Goal: Transaction & Acquisition: Purchase product/service

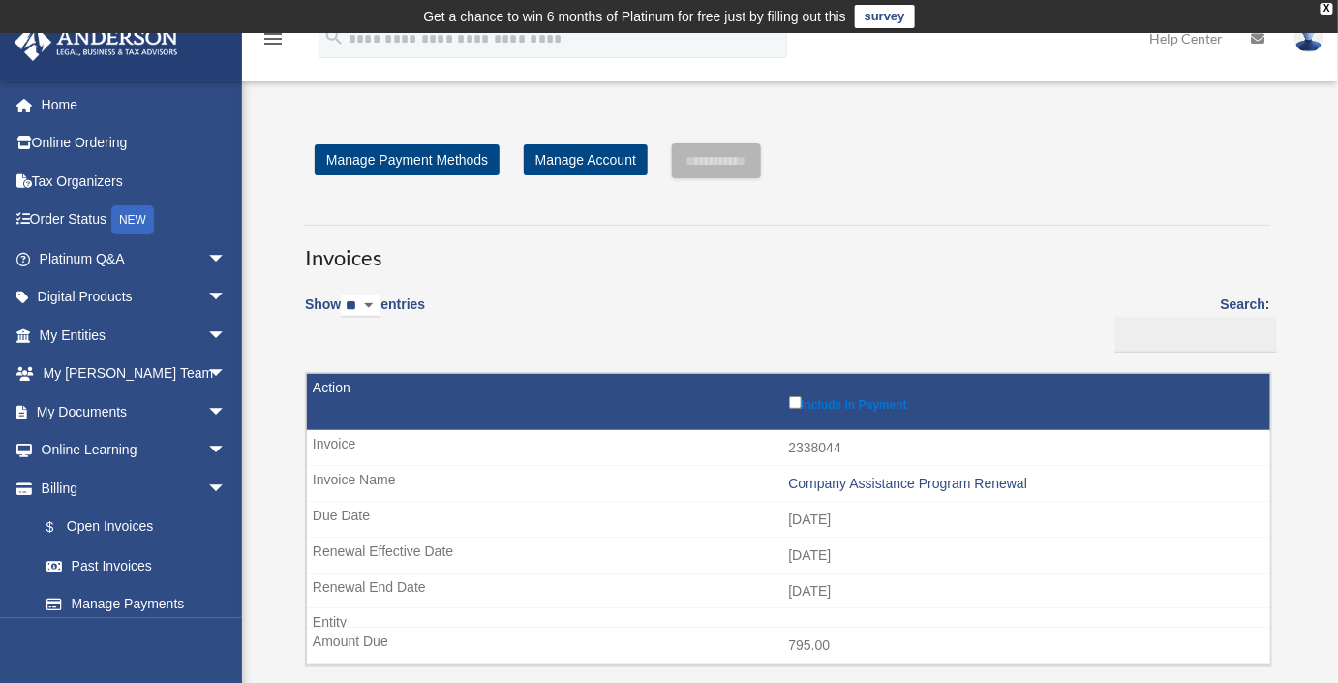
click at [276, 396] on div "**********" at bounding box center [787, 438] width 1023 height 590
click at [584, 162] on link "Manage Account" at bounding box center [586, 159] width 124 height 31
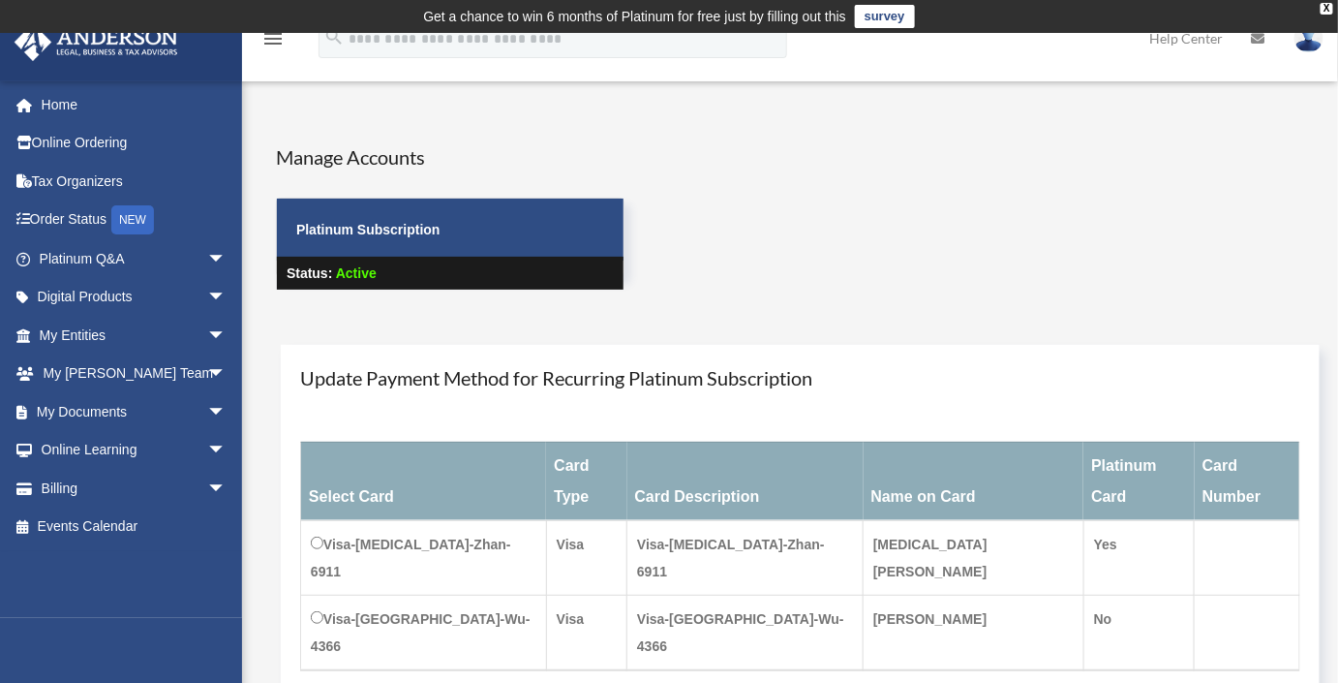
click at [976, 185] on div "Manage Accounts Platinum Subscription Status: Active" at bounding box center [827, 234] width 1133 height 182
click at [1326, 5] on div "X" at bounding box center [1327, 9] width 13 height 12
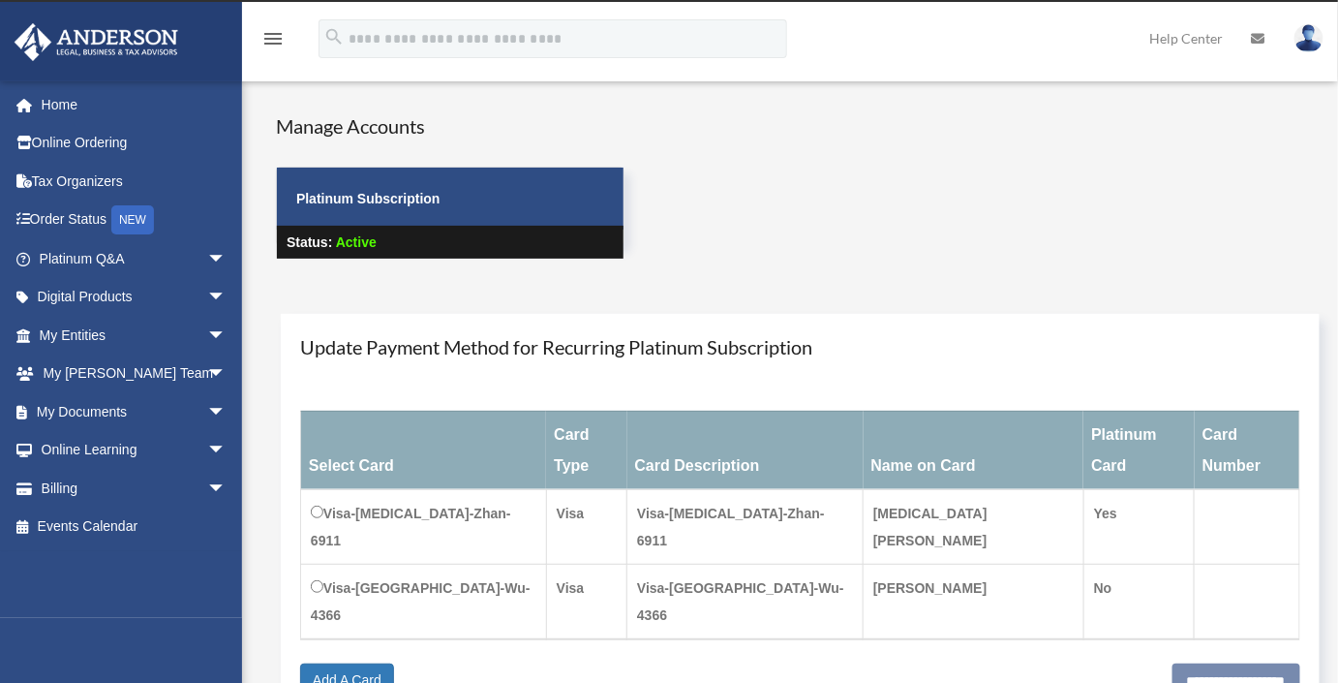
click at [1107, 193] on div "Manage Accounts Platinum Subscription Status: Active" at bounding box center [827, 203] width 1133 height 182
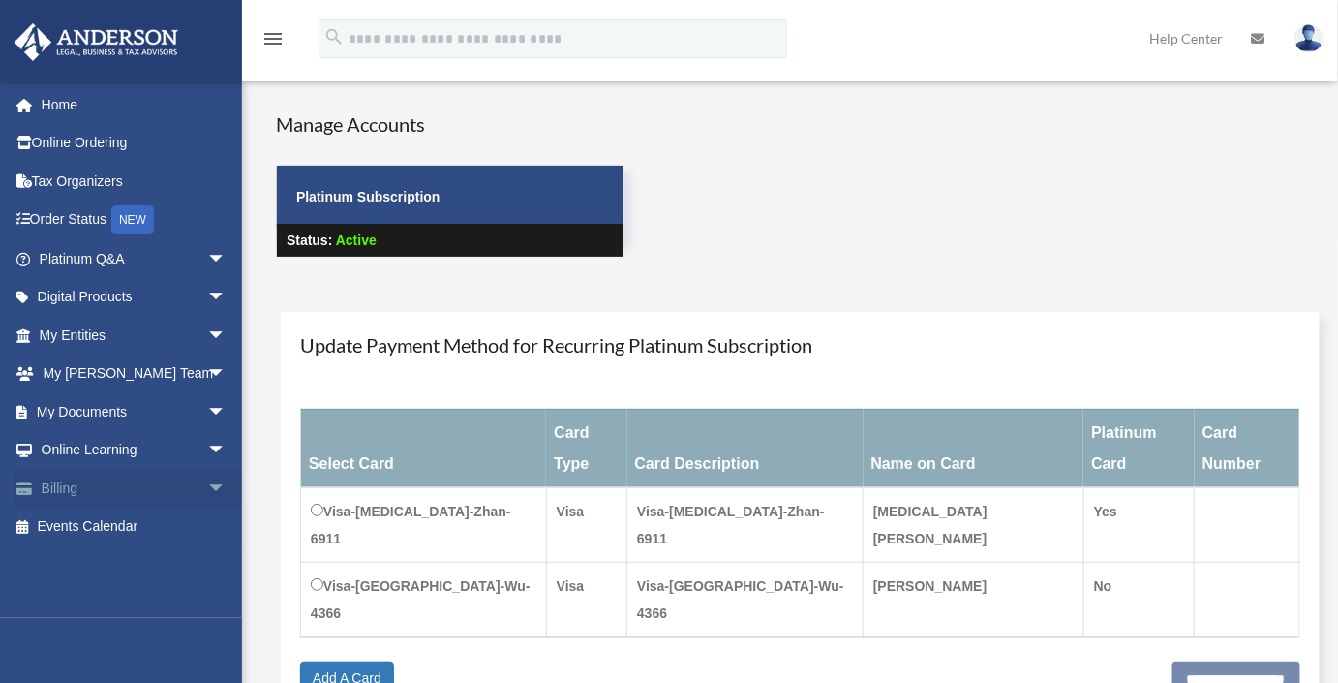
click at [207, 490] on span "arrow_drop_down" at bounding box center [226, 489] width 39 height 40
click at [1113, 201] on div "Manage Accounts Platinum Subscription Status: Active" at bounding box center [827, 201] width 1133 height 182
click at [1305, 36] on img at bounding box center [1308, 38] width 29 height 28
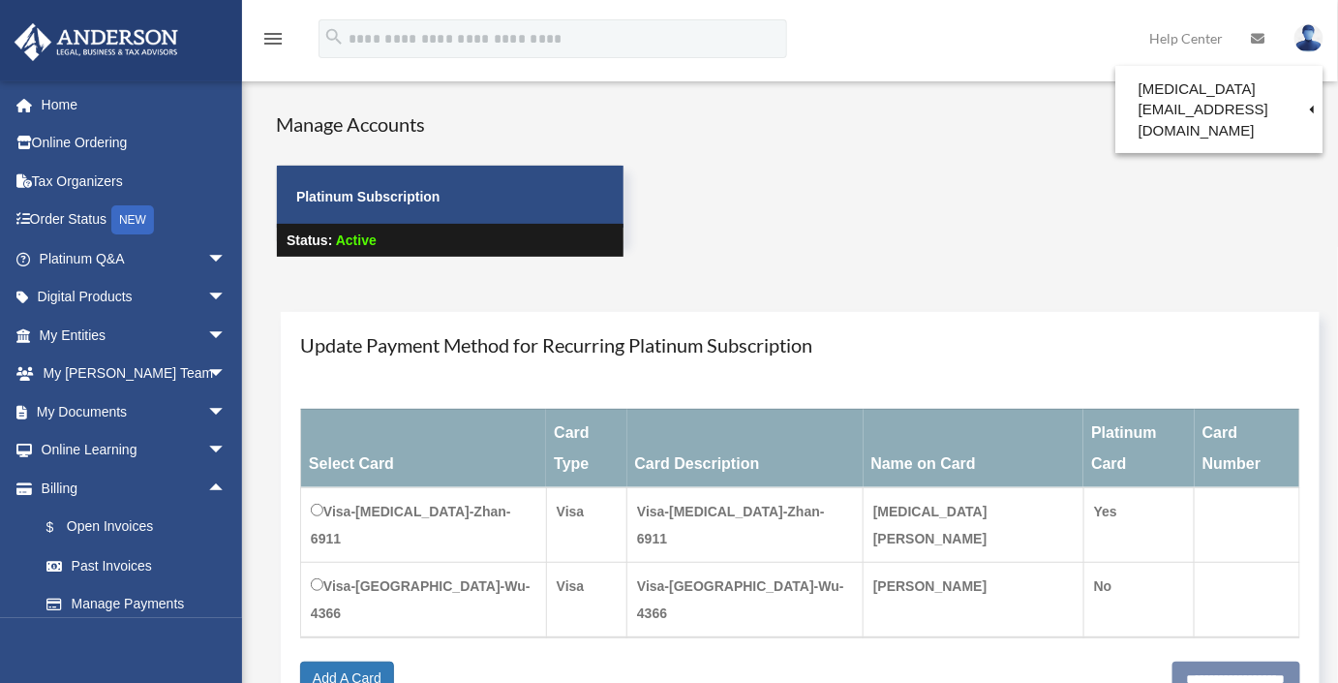
click at [892, 220] on div "Manage Accounts Platinum Subscription Status: Active" at bounding box center [827, 201] width 1133 height 182
click at [109, 600] on link "Manage Payments" at bounding box center [141, 604] width 228 height 39
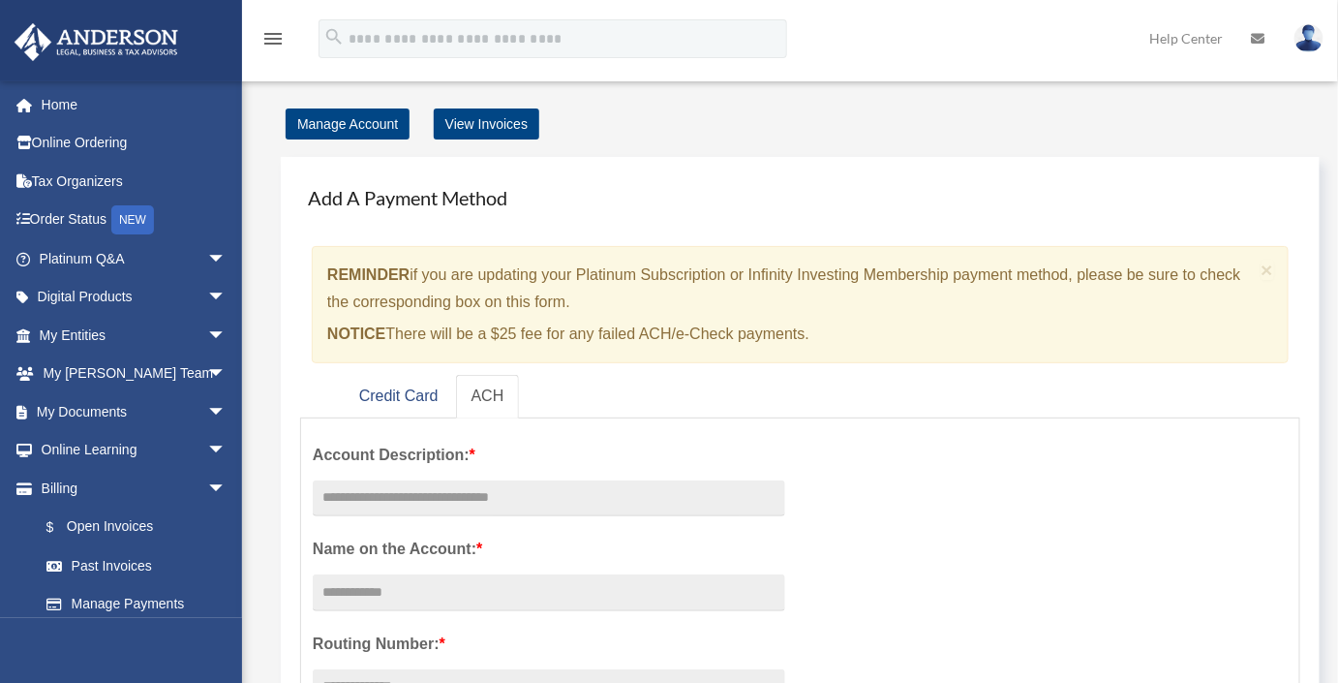
click at [651, 183] on h4 "Add A Payment Method" at bounding box center [800, 197] width 1000 height 43
click at [374, 393] on link "Credit Card" at bounding box center [399, 397] width 110 height 44
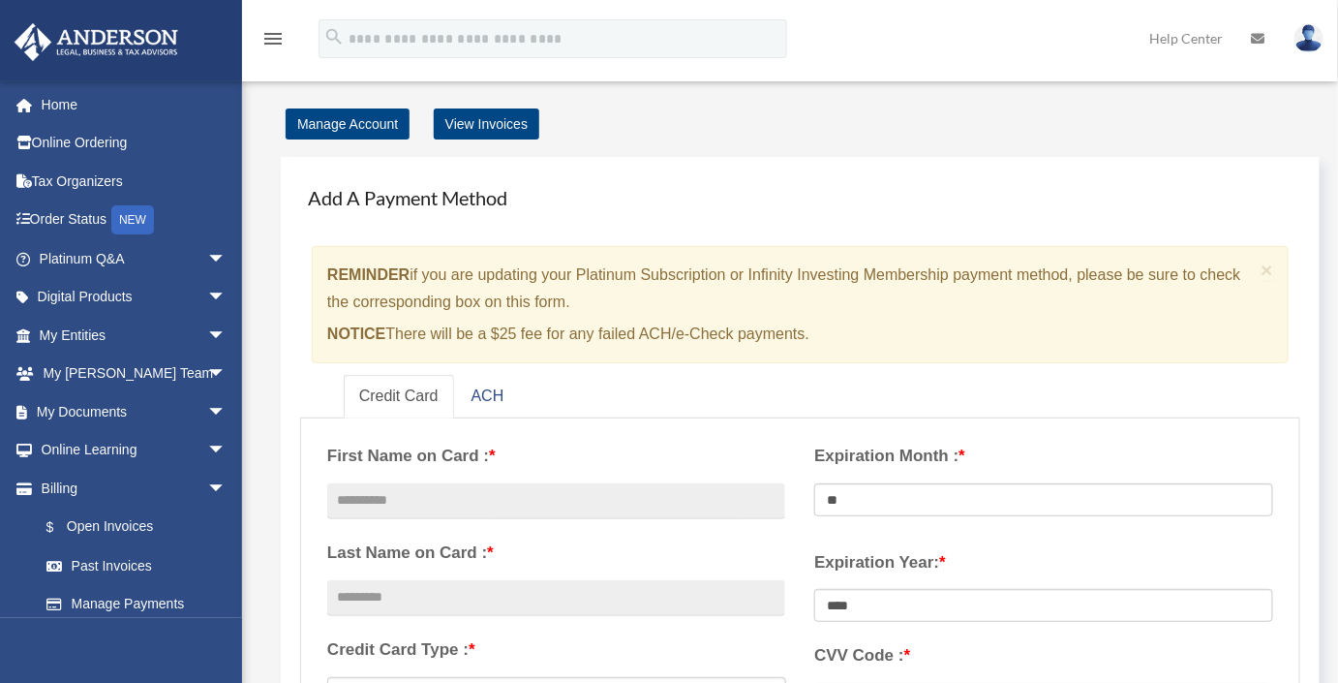
click at [722, 215] on h4 "Add A Payment Method" at bounding box center [800, 197] width 1000 height 43
click at [627, 208] on h4 "Add A Payment Method" at bounding box center [800, 197] width 1000 height 43
click at [627, 201] on h4 "Add A Payment Method" at bounding box center [800, 197] width 1000 height 43
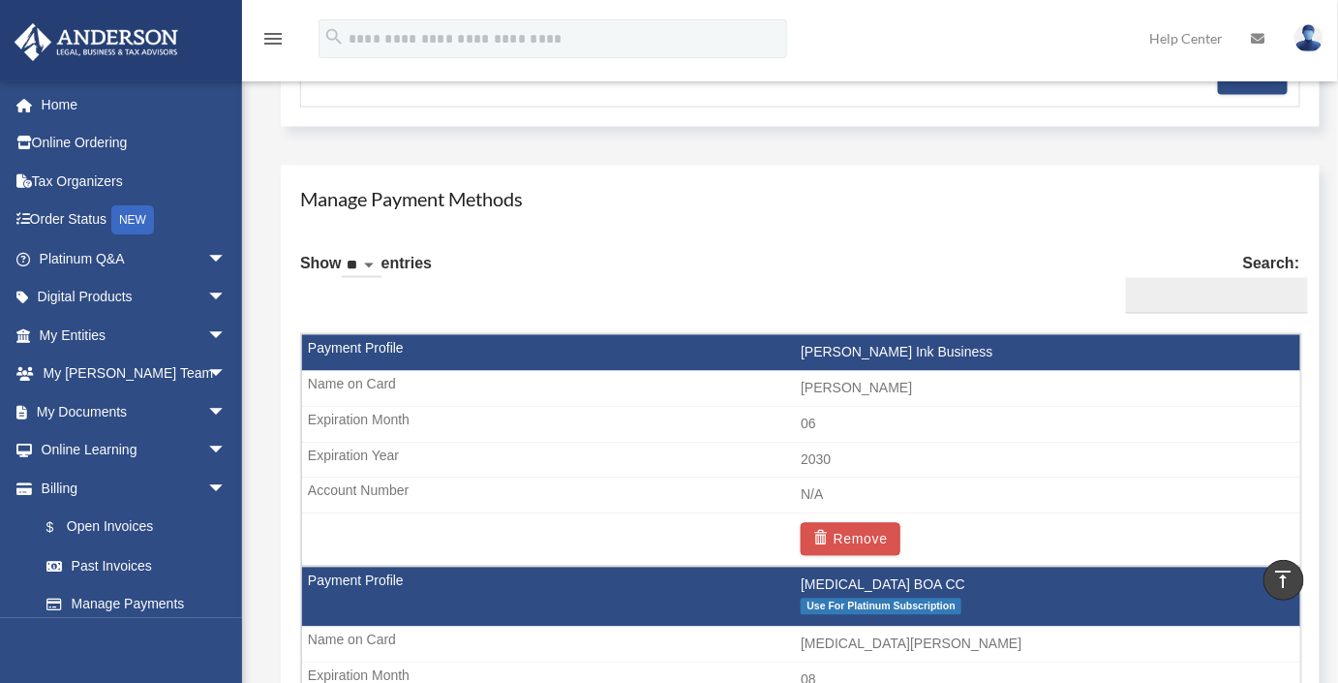
scroll to position [1143, 0]
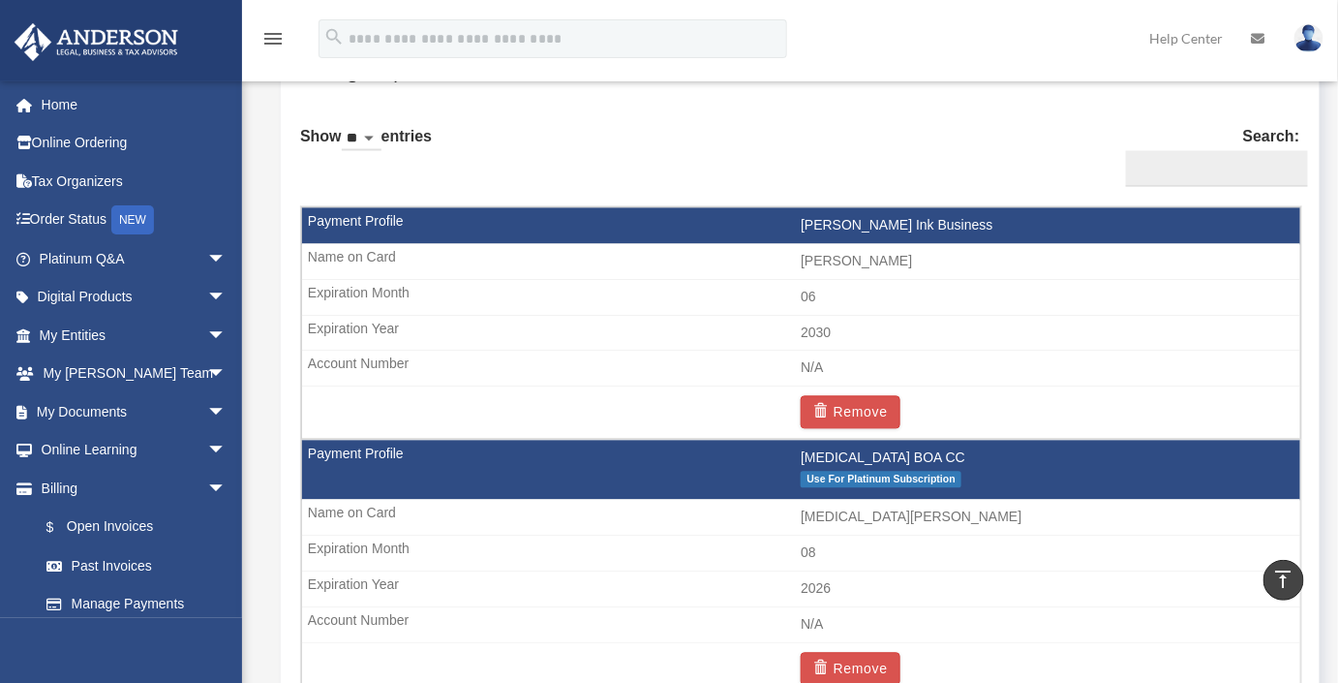
click at [866, 316] on td "2030" at bounding box center [801, 334] width 998 height 37
click at [859, 222] on td "[PERSON_NAME] Ink Business" at bounding box center [801, 226] width 998 height 37
click at [1118, 269] on td "[PERSON_NAME]" at bounding box center [801, 262] width 998 height 37
click at [335, 222] on td "[PERSON_NAME] Ink Business" at bounding box center [801, 226] width 998 height 37
click at [827, 202] on div "Show ** ** ** *** entries Search: Payment Profile Name On Card/Account Exp. Mon…" at bounding box center [800, 438] width 1000 height 652
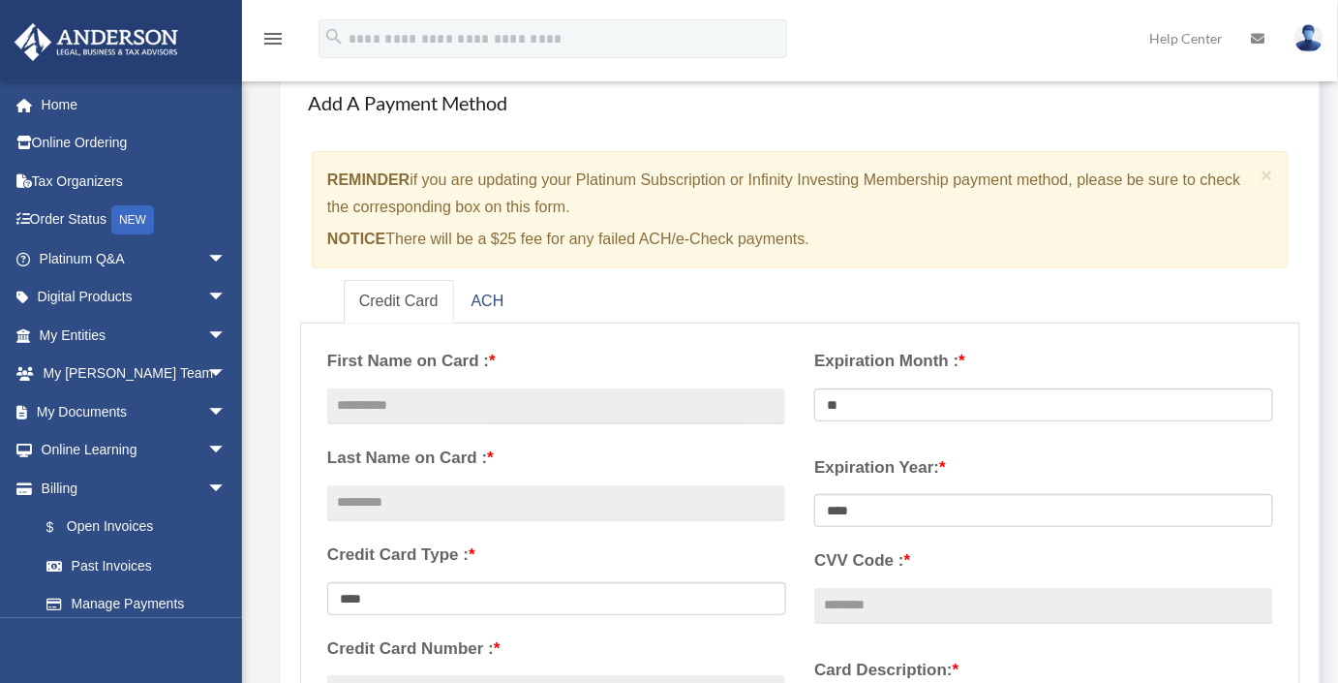
scroll to position [0, 0]
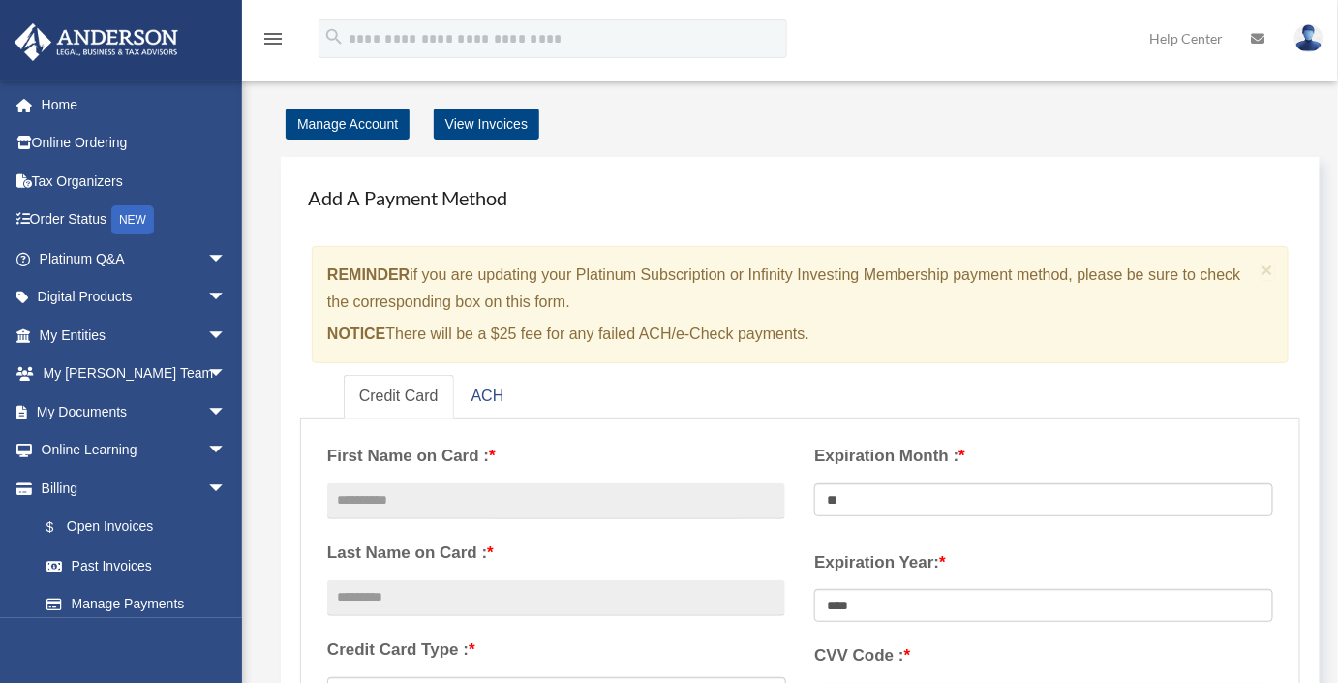
click at [651, 199] on h4 "Add A Payment Method" at bounding box center [800, 197] width 1000 height 43
click at [782, 183] on h4 "Add A Payment Method" at bounding box center [800, 197] width 1000 height 43
click at [498, 128] on link "View Invoices" at bounding box center [487, 123] width 106 height 31
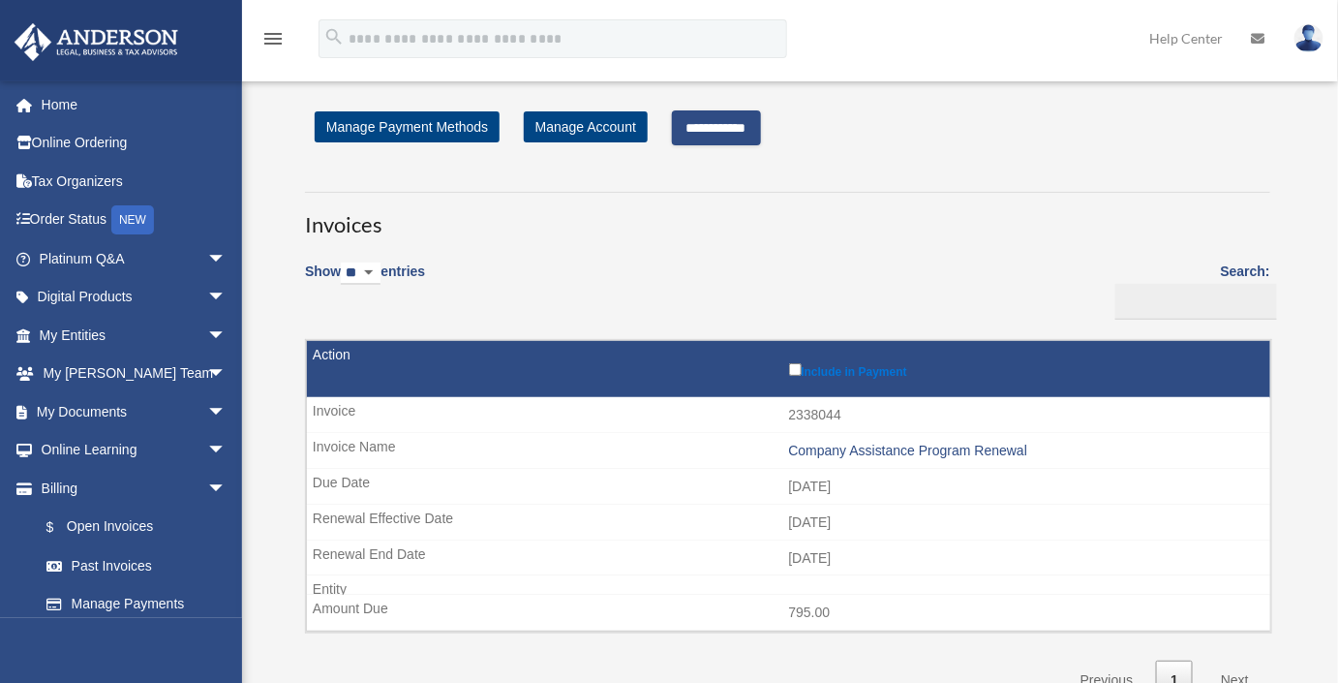
click at [751, 129] on input "**********" at bounding box center [716, 127] width 89 height 35
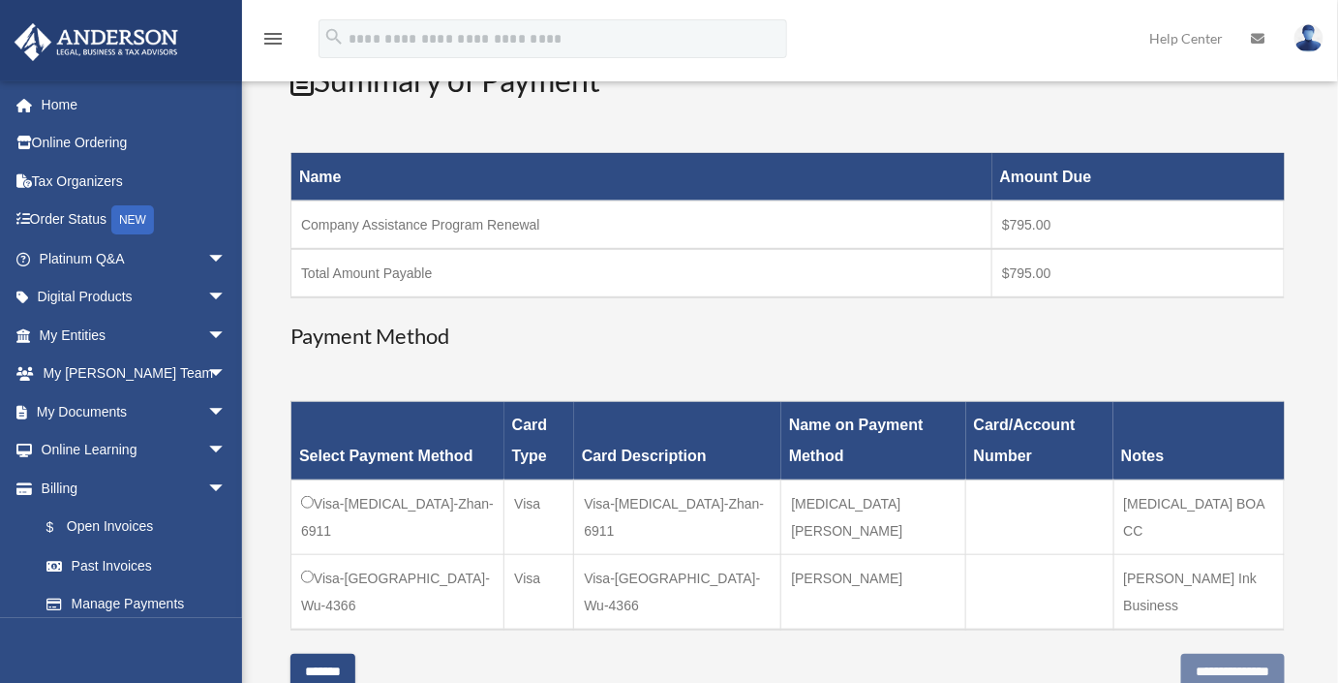
scroll to position [440, 0]
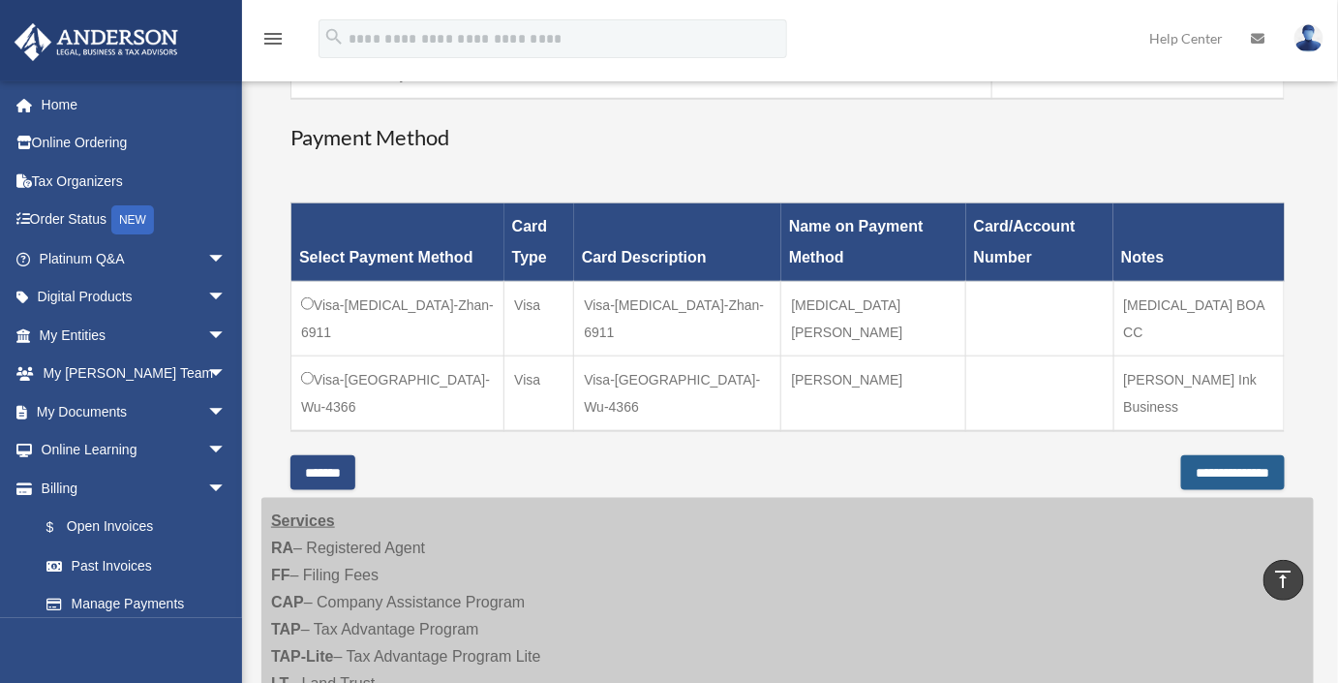
click at [1195, 455] on input "**********" at bounding box center [1233, 472] width 104 height 35
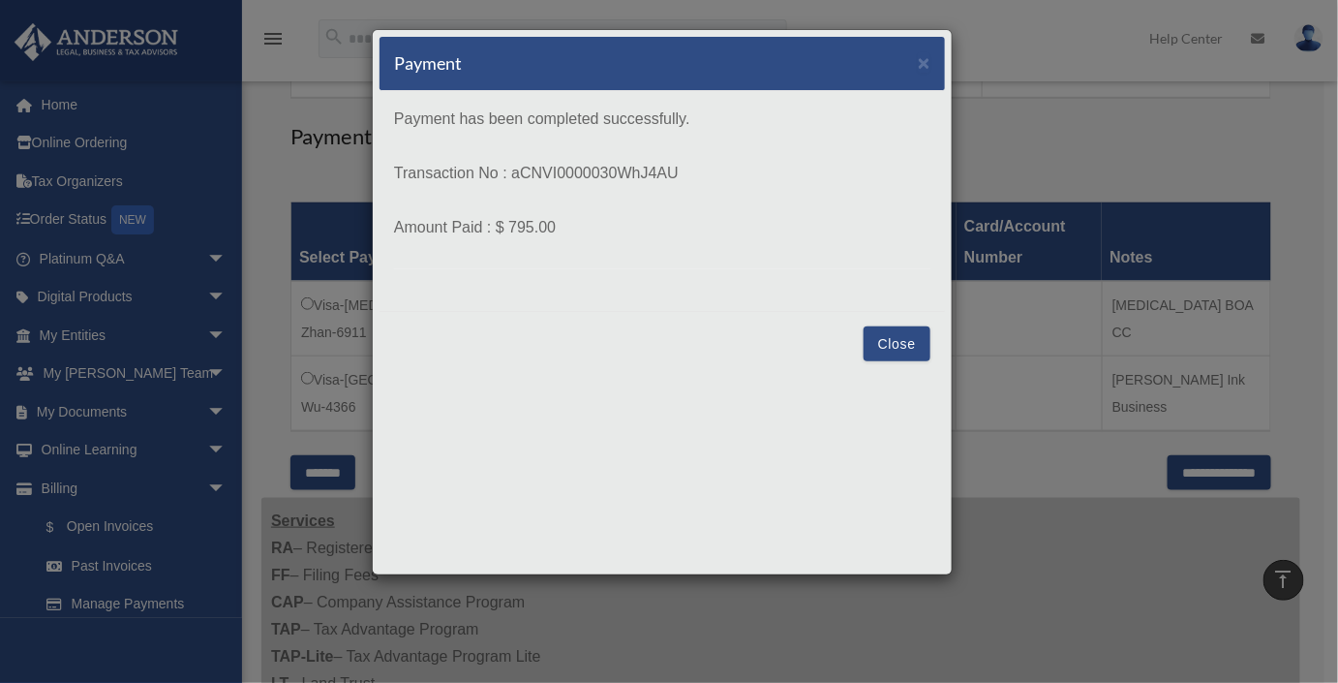
click at [895, 341] on button "Close" at bounding box center [897, 343] width 67 height 35
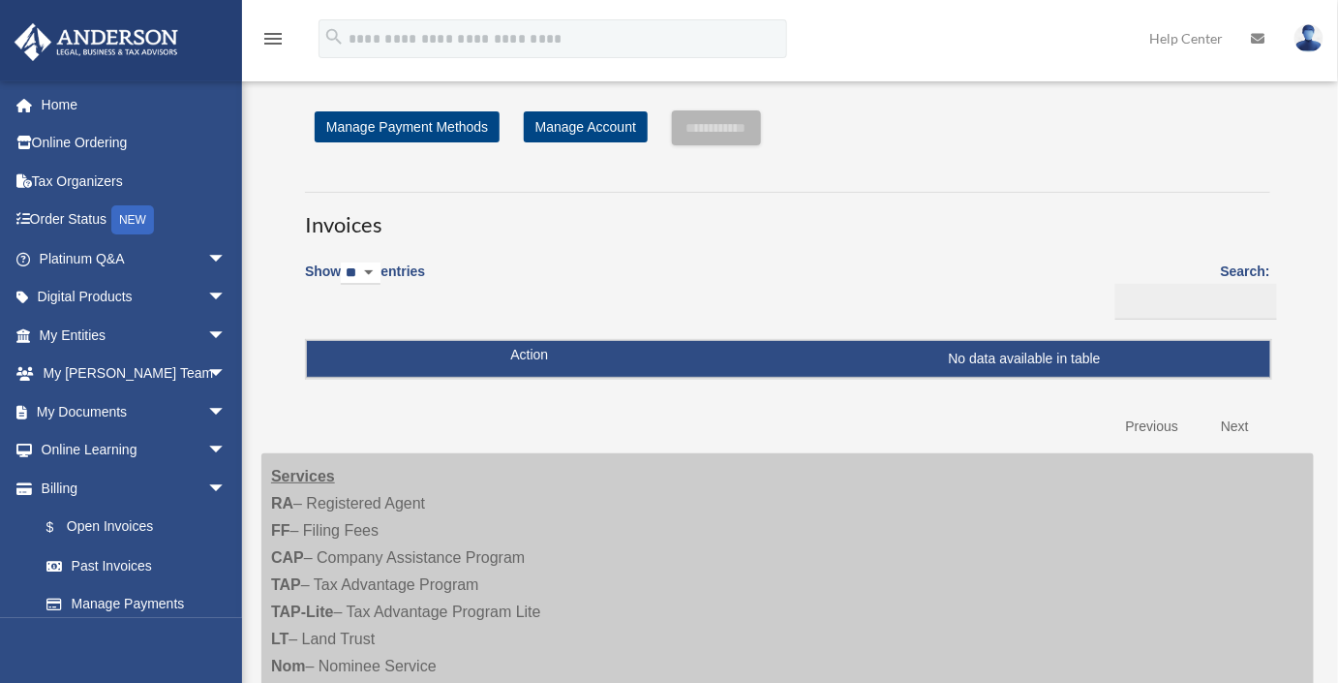
click at [1089, 116] on div "**********" at bounding box center [787, 127] width 965 height 35
